Goal: Task Accomplishment & Management: Use online tool/utility

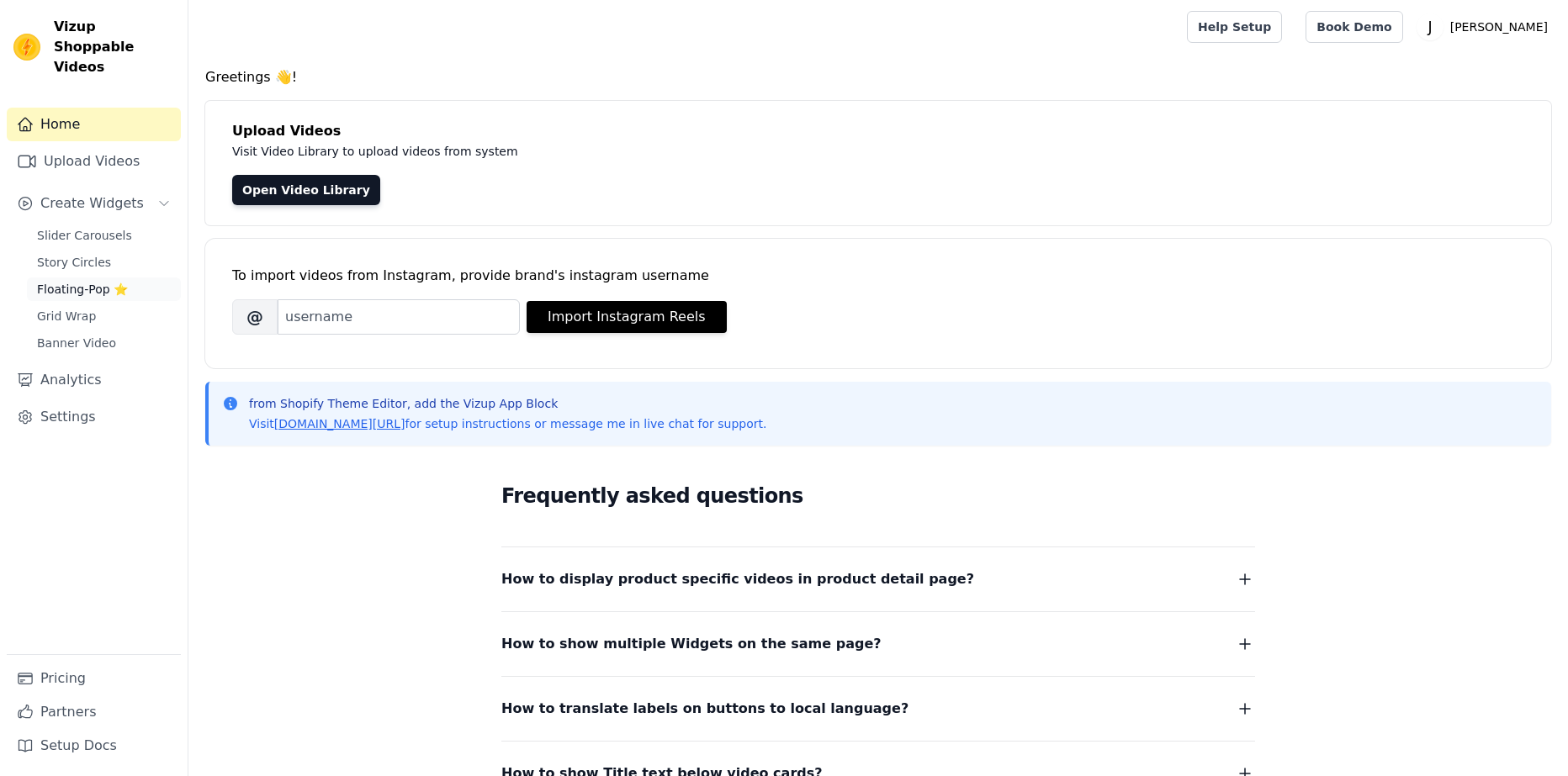
click at [91, 281] on span "Floating-Pop ⭐" at bounding box center [82, 289] width 91 height 17
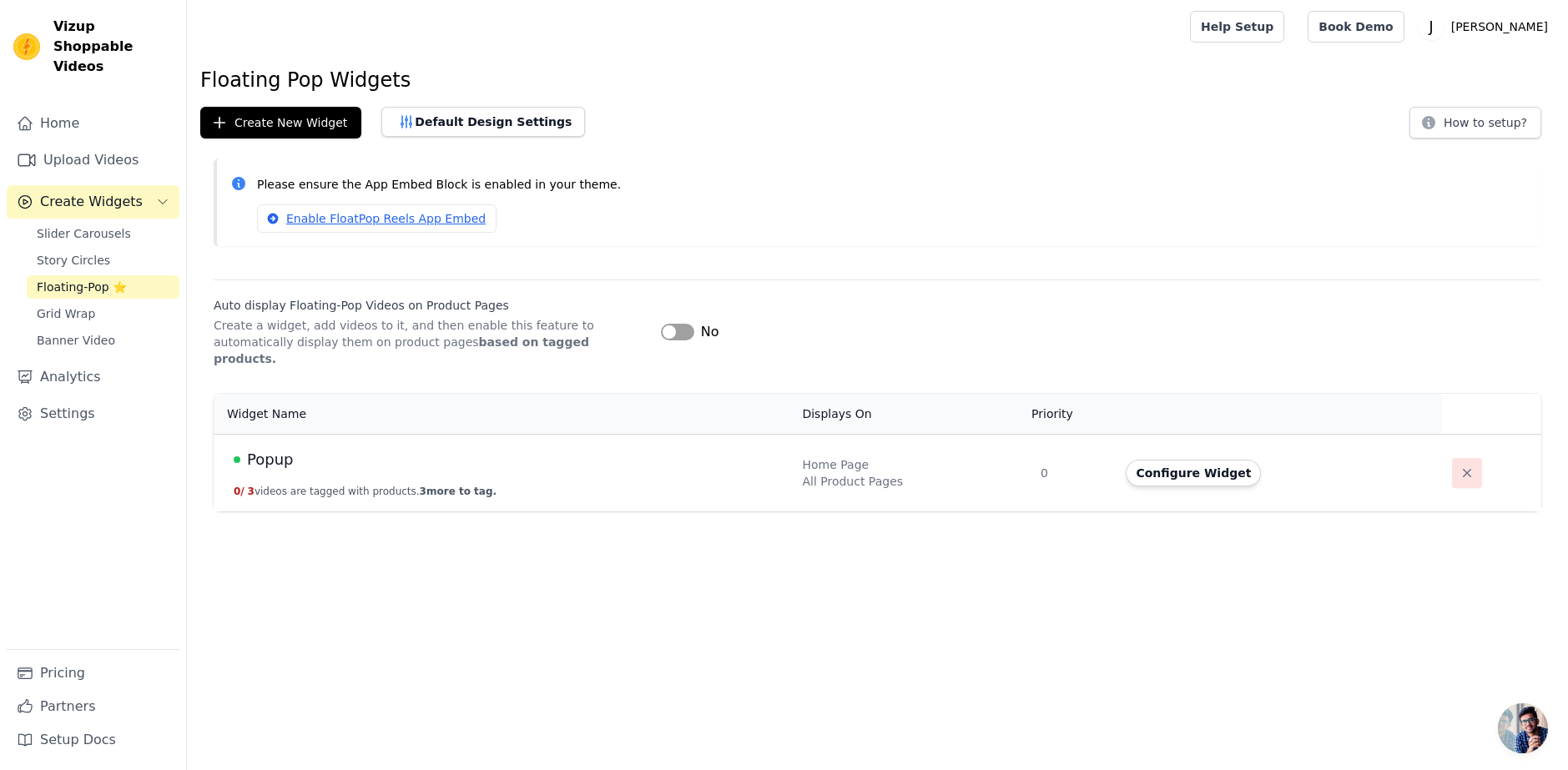
click at [1463, 469] on icon "button" at bounding box center [1467, 473] width 8 height 8
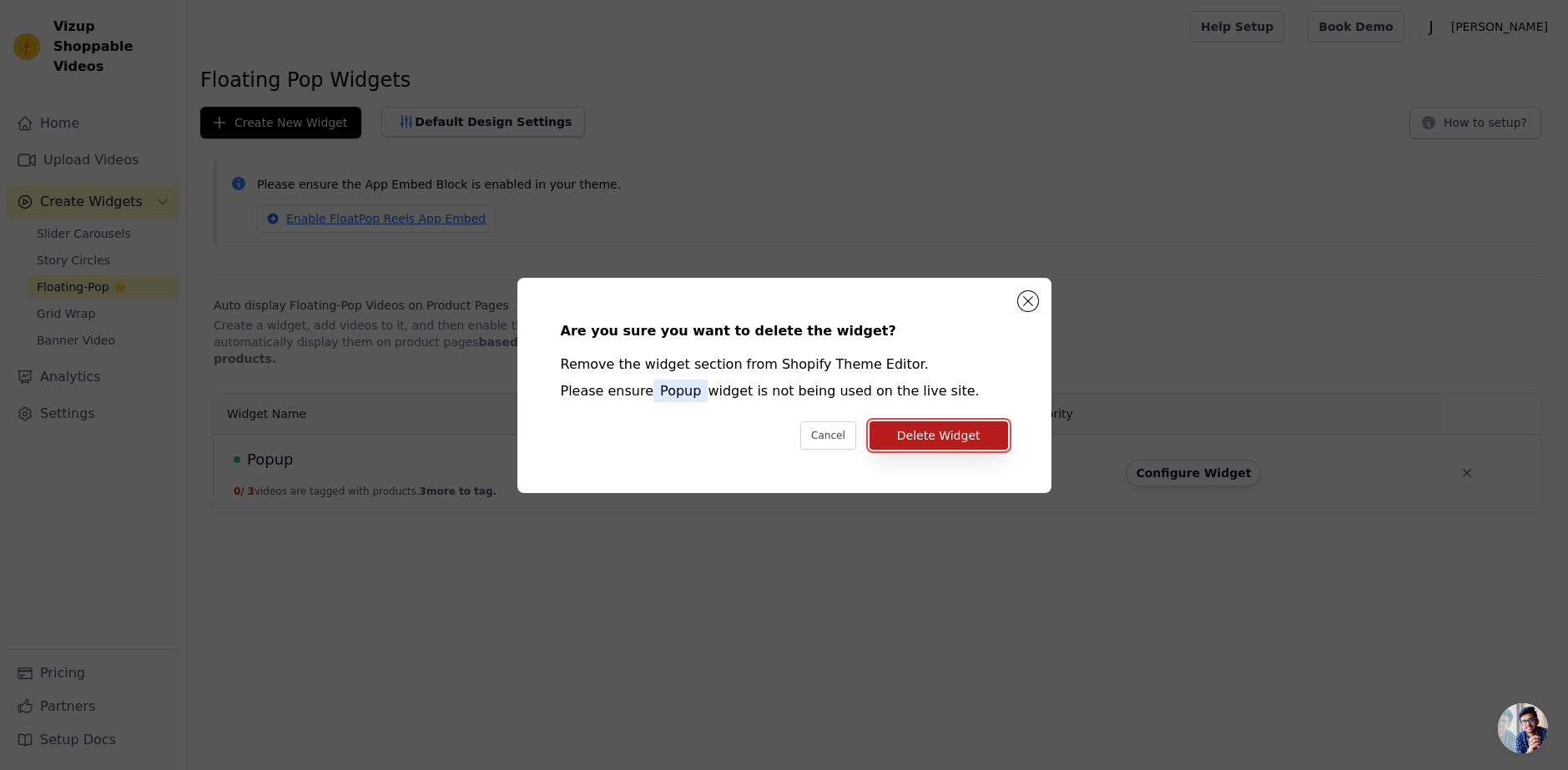
click at [915, 437] on button "Delete Widget" at bounding box center [938, 436] width 139 height 29
